Goal: Check status: Check status

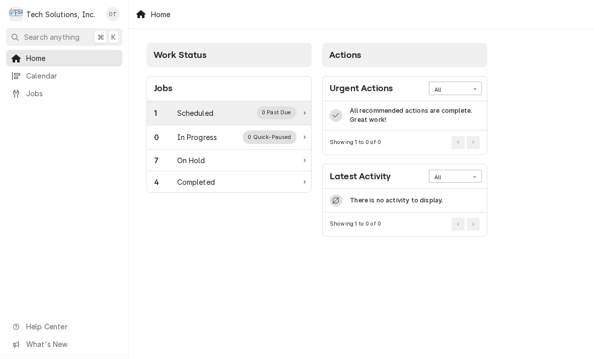
click at [287, 115] on div "0 Past Due" at bounding box center [277, 112] width 40 height 13
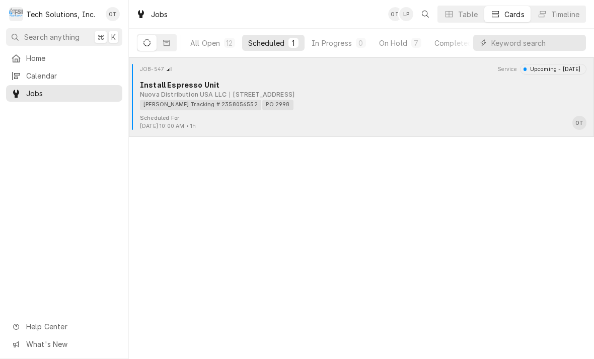
click at [307, 101] on div "[PERSON_NAME] Tracking # 2358056552 PO 2998" at bounding box center [359, 105] width 439 height 11
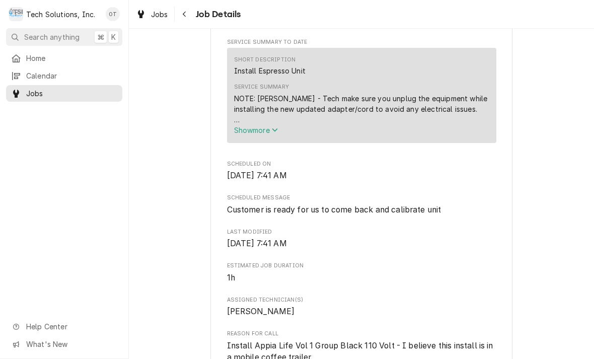
scroll to position [346, 0]
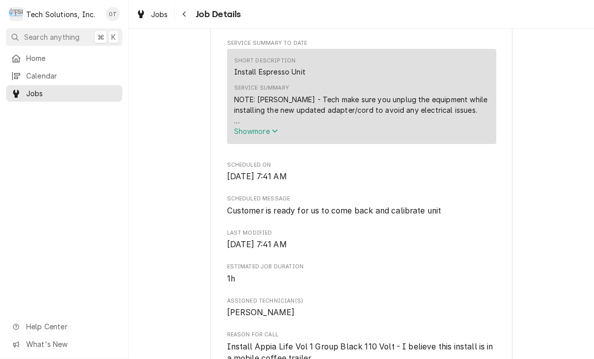
click at [272, 134] on span "Show more" at bounding box center [256, 131] width 44 height 9
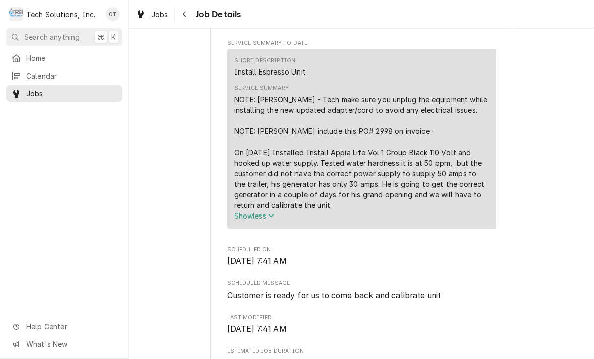
click at [272, 220] on span "Show less" at bounding box center [254, 215] width 41 height 9
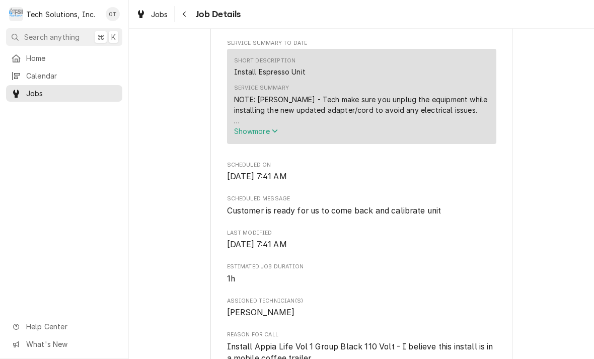
click at [276, 135] on span "Show more" at bounding box center [256, 131] width 44 height 9
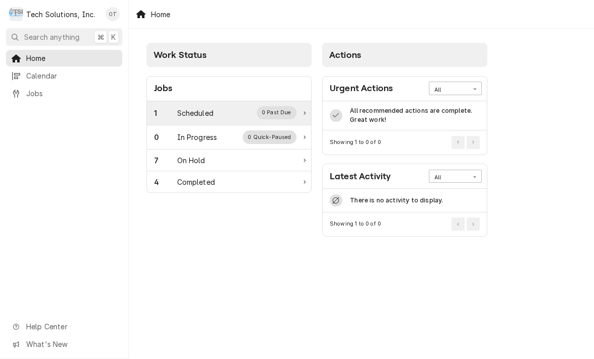
click at [198, 108] on div "Scheduled" at bounding box center [195, 113] width 36 height 11
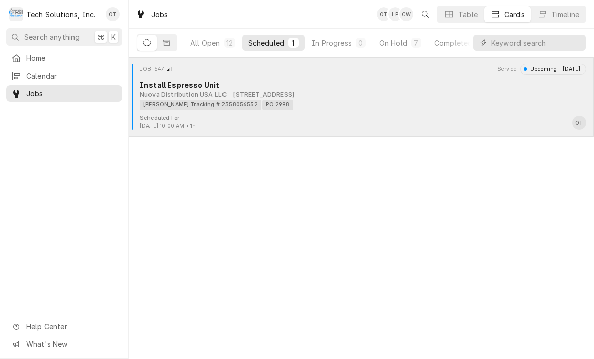
click at [502, 116] on div "Scheduled For: Sep 9th, 2025 - 10:00 AM • 1h OT" at bounding box center [361, 122] width 457 height 16
click at [500, 107] on div "Estes Tracking # 2358056552 PO 2998" at bounding box center [359, 105] width 439 height 11
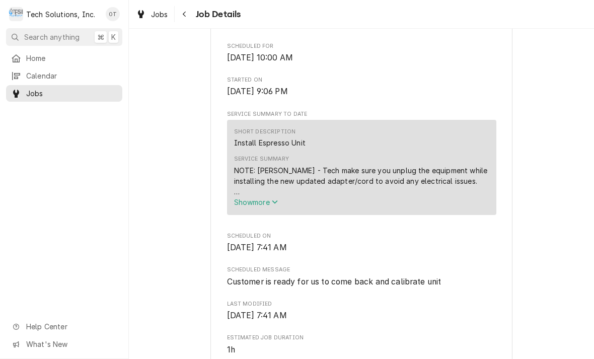
scroll to position [280, 0]
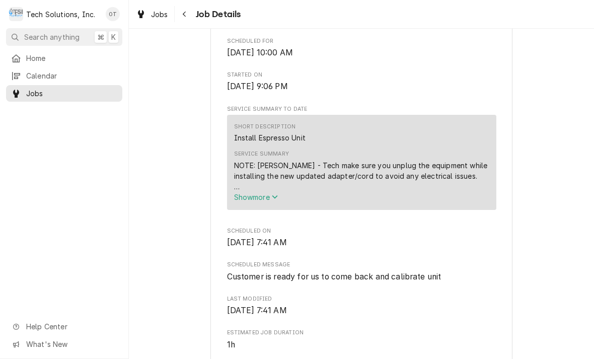
click at [271, 201] on span "Show more" at bounding box center [256, 197] width 44 height 9
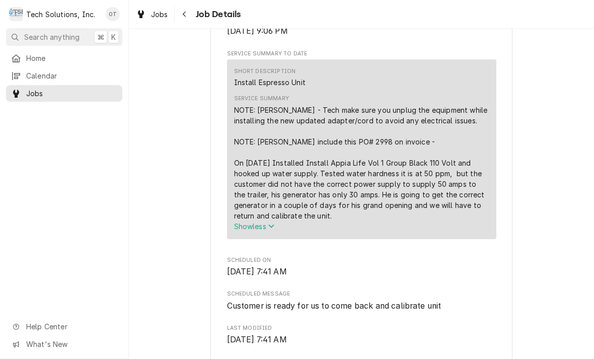
scroll to position [372, 0]
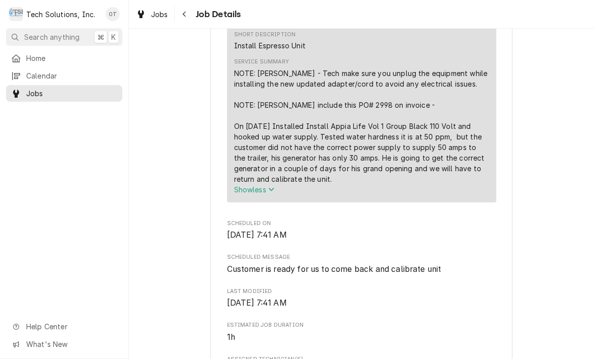
click at [272, 191] on icon "Service Summary" at bounding box center [271, 190] width 6 height 4
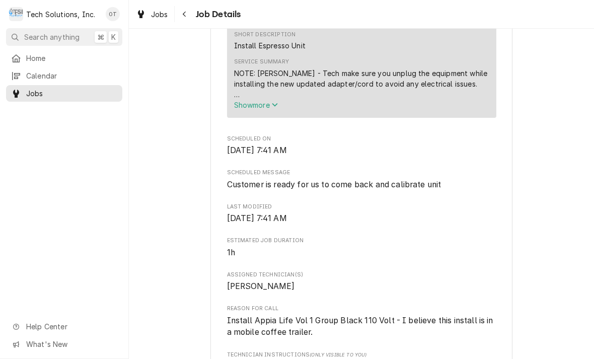
click at [283, 109] on button "Show more" at bounding box center [361, 105] width 255 height 11
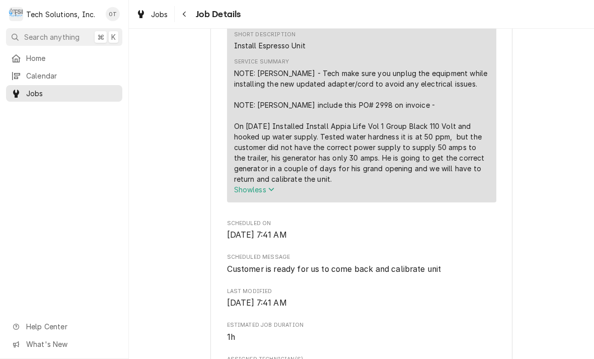
click at [265, 194] on span "Show less" at bounding box center [254, 189] width 41 height 9
